Goal: Check status: Check status

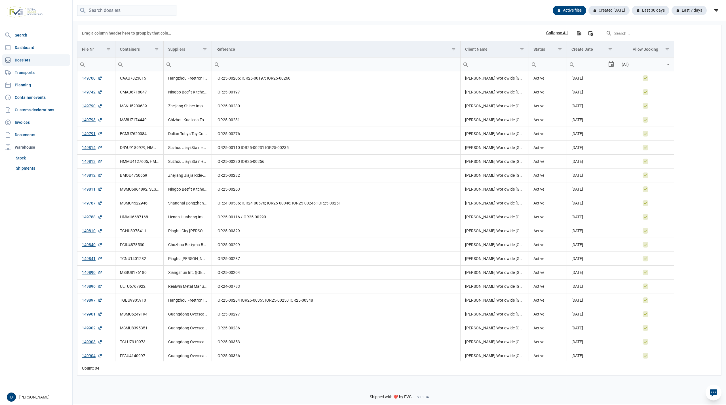
click at [22, 58] on link "Dossiers" at bounding box center [36, 59] width 68 height 11
click at [99, 12] on input "search" at bounding box center [126, 10] width 99 height 11
paste input "MSDU8505010"
type input "MSDU8505010"
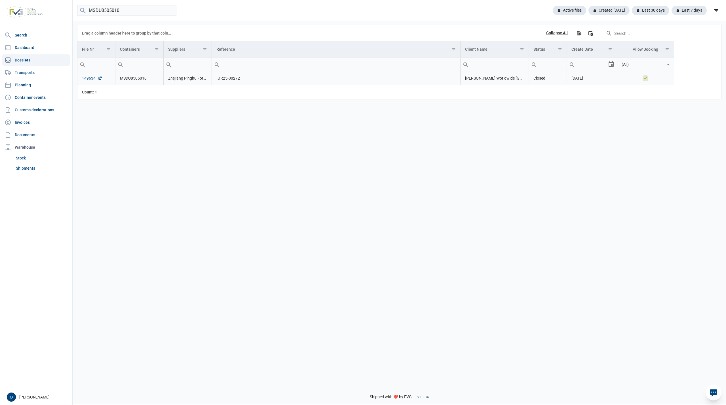
click at [84, 79] on link "149634" at bounding box center [92, 78] width 20 height 6
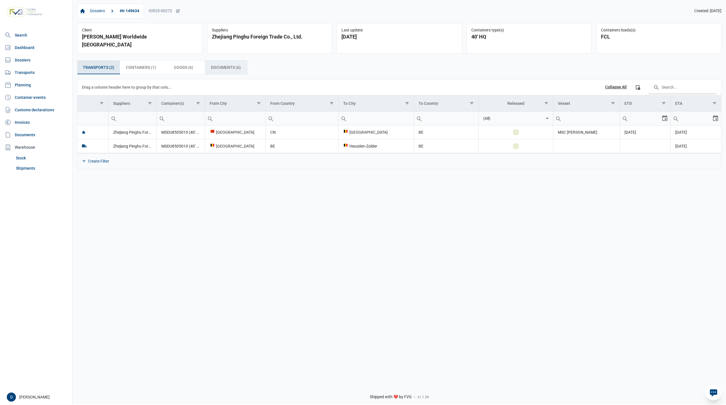
click at [227, 64] on span "Documents (6) Documents (6)" at bounding box center [226, 67] width 30 height 7
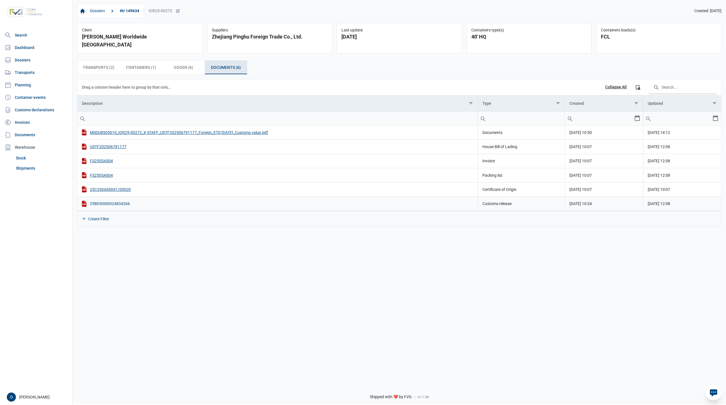
click at [111, 201] on div "25BEI0000024834266" at bounding box center [277, 204] width 391 height 6
